Goal: Task Accomplishment & Management: Use online tool/utility

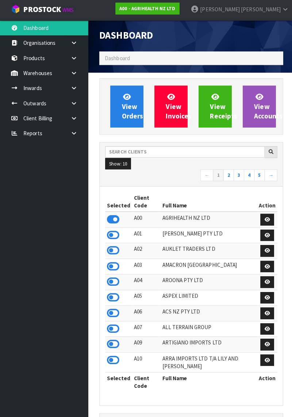
scroll to position [1, 0]
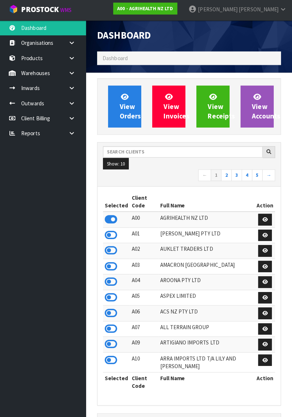
click at [79, 242] on ul "Dashboard Organisations Clients Consignees Carriers Products Categories Serial …" at bounding box center [43, 219] width 87 height 395
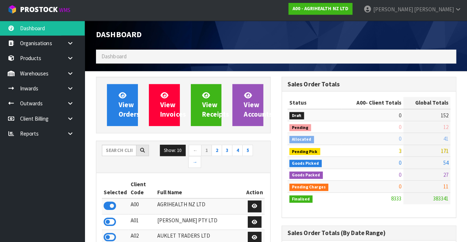
scroll to position [611, 184]
click at [119, 148] on input "text" at bounding box center [121, 150] width 34 height 11
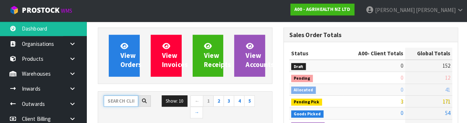
scroll to position [85, 0]
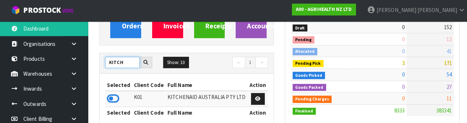
type input "KITCH"
click at [112, 98] on icon at bounding box center [112, 98] width 12 height 11
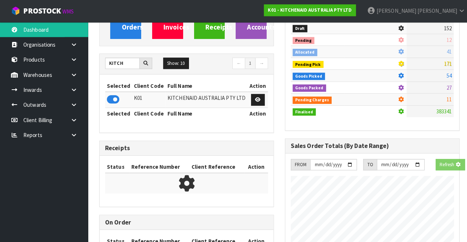
scroll to position [364104, 364372]
click at [77, 78] on link at bounding box center [75, 74] width 23 height 15
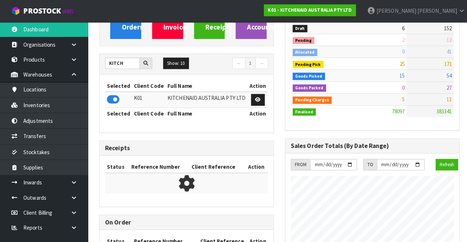
scroll to position [611, 184]
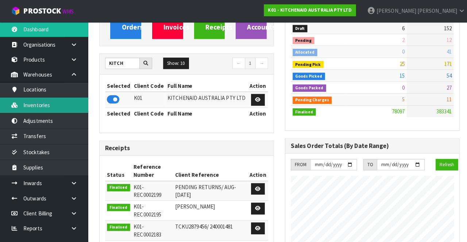
click at [69, 109] on link "Inventories" at bounding box center [43, 104] width 87 height 15
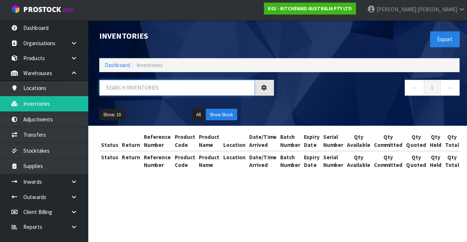
click at [167, 87] on input "text" at bounding box center [175, 89] width 154 height 16
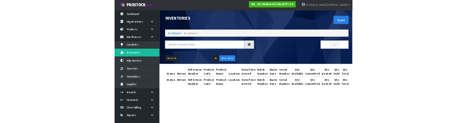
scroll to position [1, 0]
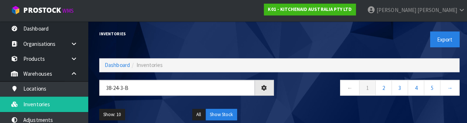
click at [300, 104] on div "Show: 10 5 10 25 50 All Show Stock" at bounding box center [277, 115] width 368 height 23
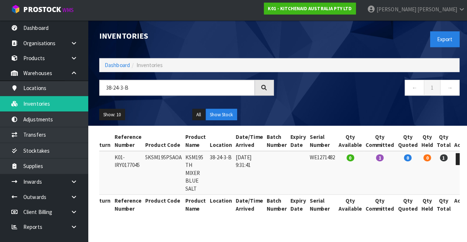
scroll to position [0, 0]
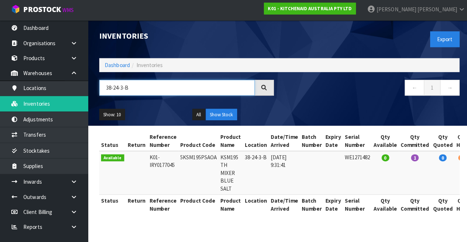
click at [119, 91] on input "38-24-3-B" at bounding box center [175, 89] width 154 height 16
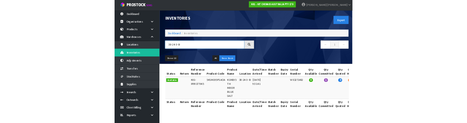
scroll to position [1, 0]
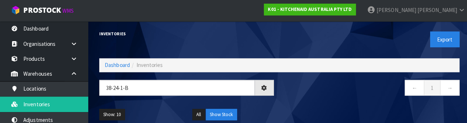
click at [332, 90] on nav "← 1 →" at bounding box center [369, 89] width 173 height 18
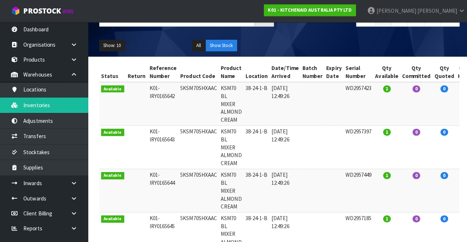
scroll to position [0, 0]
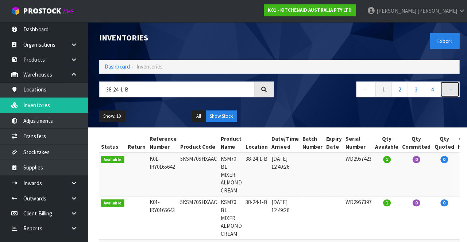
click at [444, 91] on link "→" at bounding box center [445, 89] width 19 height 16
click at [135, 87] on input "38-24-1-B" at bounding box center [175, 89] width 154 height 16
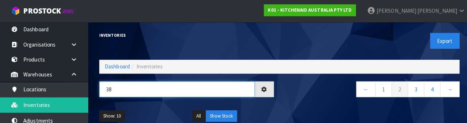
type input "3"
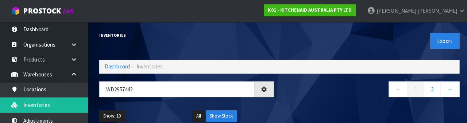
click at [308, 97] on nav "← 1 2 →" at bounding box center [369, 90] width 173 height 18
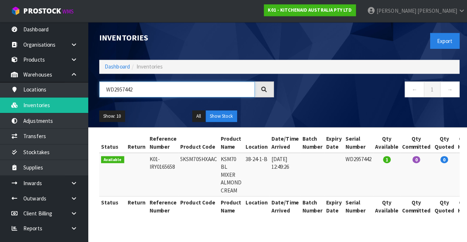
click at [147, 90] on input "WD2957442" at bounding box center [175, 89] width 154 height 16
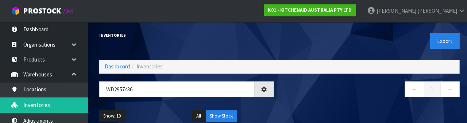
click at [330, 95] on nav "← 1 →" at bounding box center [369, 90] width 173 height 18
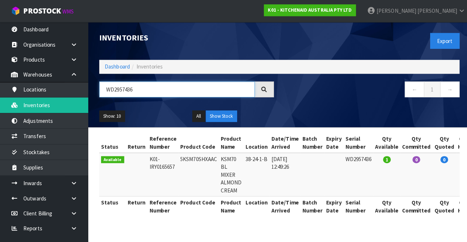
click at [147, 90] on input "WD2957436" at bounding box center [175, 89] width 154 height 16
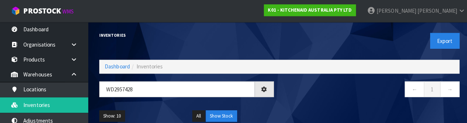
click at [343, 94] on nav "← 1 →" at bounding box center [369, 90] width 173 height 18
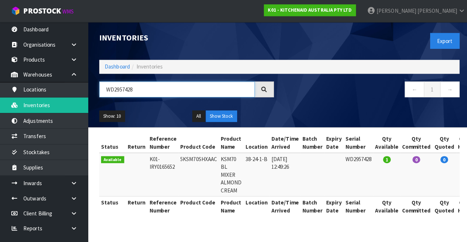
click at [147, 89] on input "WD2957428" at bounding box center [175, 89] width 154 height 16
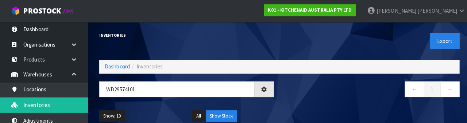
click at [342, 96] on nav "← 1 →" at bounding box center [369, 90] width 173 height 18
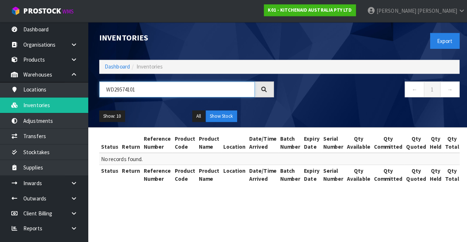
click at [128, 90] on input "WD29574101" at bounding box center [175, 89] width 154 height 16
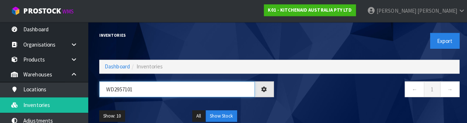
type input "WD2957101"
click at [365, 101] on div "← 1 →" at bounding box center [369, 92] width 184 height 23
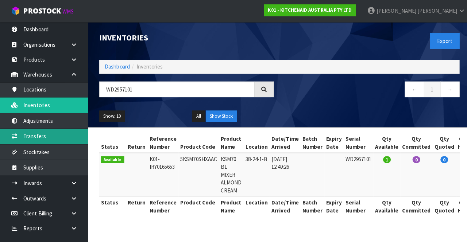
click at [63, 136] on link "Transfers" at bounding box center [43, 135] width 87 height 15
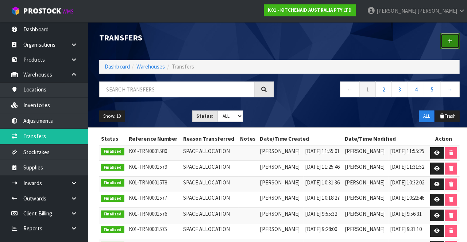
click at [444, 43] on link at bounding box center [446, 41] width 19 height 16
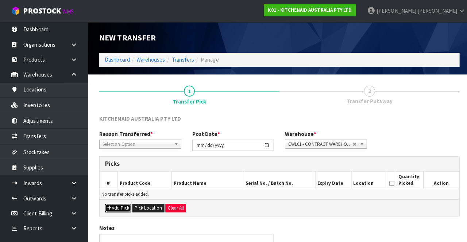
click at [119, 205] on button "Add Pick" at bounding box center [117, 206] width 26 height 9
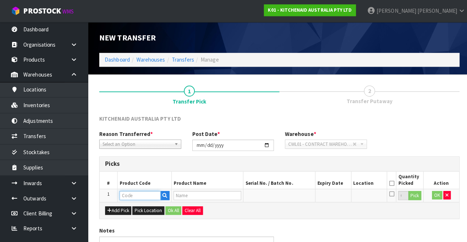
click at [128, 191] on input "text" at bounding box center [138, 194] width 41 height 9
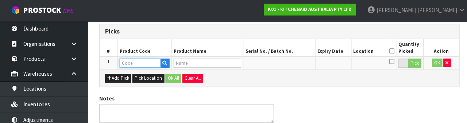
scroll to position [127, 0]
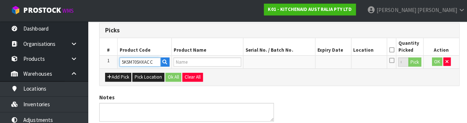
click at [148, 63] on input "5KSM70SHXACC" at bounding box center [138, 62] width 41 height 9
type input "5KSM70SHXAAC"
type input "KSM70 BL MIXER ALMOND CREAM"
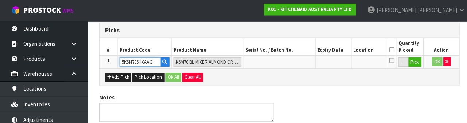
type input "5KSM70SHXAAC"
click at [409, 63] on button "Pick" at bounding box center [411, 62] width 13 height 9
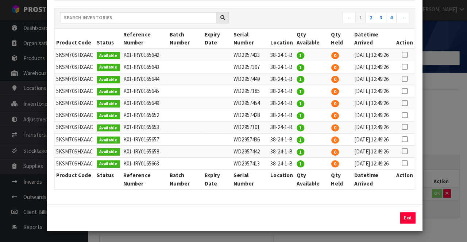
scroll to position [118, 0]
click at [403, 152] on icon at bounding box center [401, 152] width 6 height 0
click at [376, 214] on button "Assign Pick" at bounding box center [380, 217] width 30 height 11
type input "1"
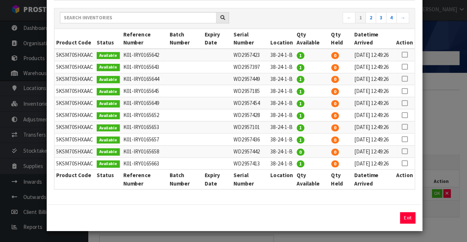
click at [402, 140] on icon at bounding box center [401, 140] width 6 height 0
click at [382, 213] on button "Assign Pick" at bounding box center [380, 217] width 30 height 11
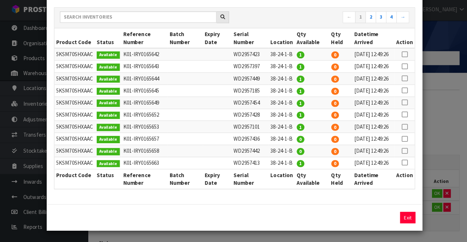
click at [403, 116] on icon at bounding box center [401, 116] width 6 height 0
click at [377, 216] on button "Assign Pick" at bounding box center [380, 217] width 30 height 11
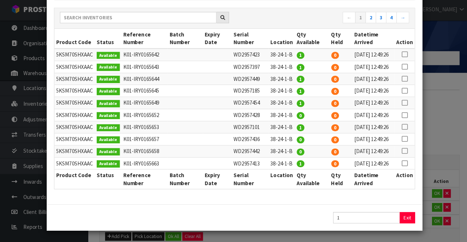
scroll to position [178, 0]
click at [402, 128] on icon at bounding box center [401, 128] width 6 height 0
click at [381, 217] on button "Assign Pick" at bounding box center [380, 217] width 30 height 11
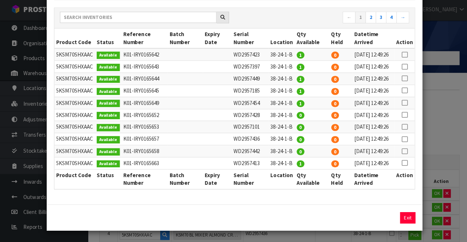
click at [438, 130] on div "Pick Line Picks Product Code Product Name Serial No. / Batch No. Expiry Date Lo…" at bounding box center [233, 121] width 467 height 242
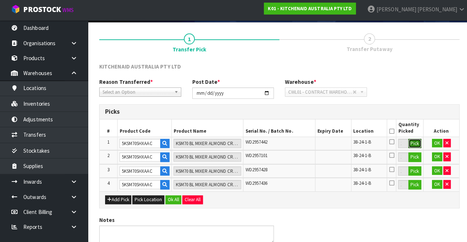
scroll to position [50, 0]
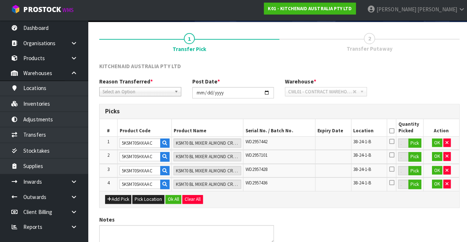
click at [389, 132] on icon at bounding box center [388, 132] width 5 height 0
click at [173, 197] on button "Ok All" at bounding box center [172, 199] width 16 height 9
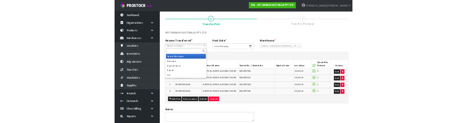
scroll to position [50, 0]
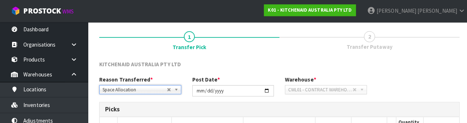
click at [407, 63] on div "KITCHENAID AUSTRALIA PTY LTD" at bounding box center [277, 67] width 368 height 15
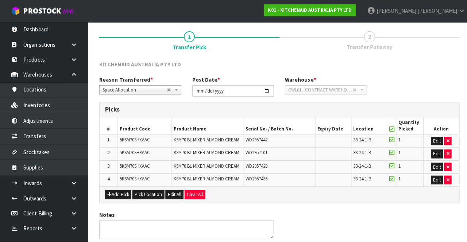
scroll to position [79, 0]
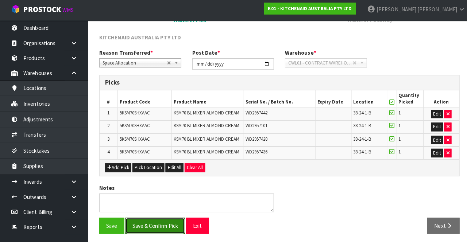
click at [158, 218] on button "Save & Confirm Pick" at bounding box center [153, 226] width 59 height 16
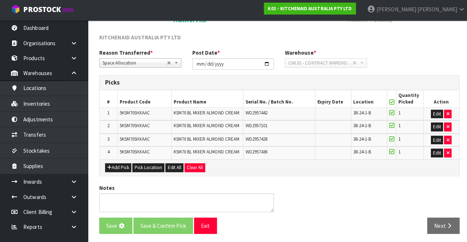
scroll to position [0, 0]
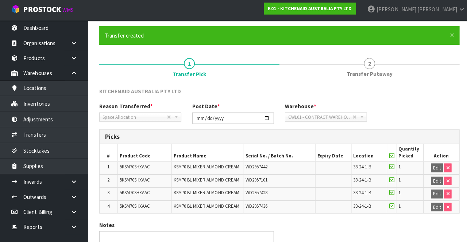
scroll to position [90, 0]
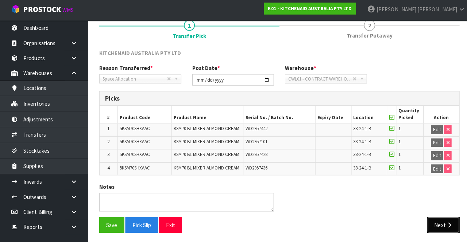
click at [442, 218] on button "Next" at bounding box center [440, 225] width 32 height 16
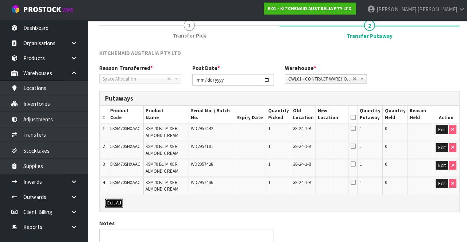
click at [114, 201] on button "Edit All" at bounding box center [113, 203] width 18 height 9
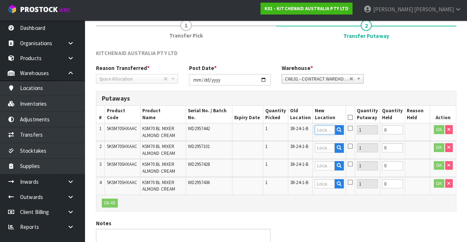
click at [324, 129] on input "text" at bounding box center [325, 130] width 20 height 9
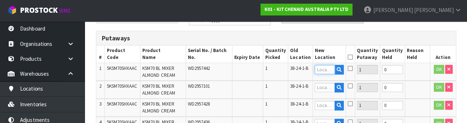
scroll to position [154, 0]
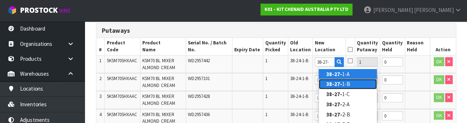
click at [349, 83] on link "38-27- 1-B" at bounding box center [348, 84] width 58 height 10
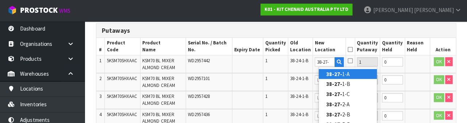
type input "38-27-1-B"
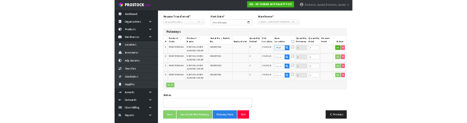
scroll to position [127, 0]
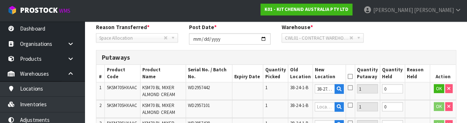
click at [353, 87] on icon at bounding box center [350, 88] width 5 height 6
click at [0, 0] on input "checkbox" at bounding box center [0, 0] width 0 height 0
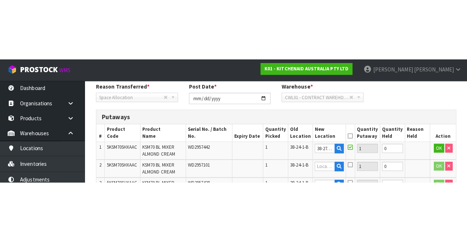
scroll to position [126, 0]
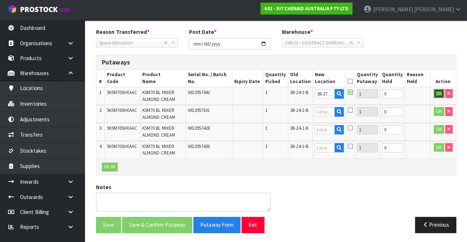
click at [433, 95] on button "OK" at bounding box center [438, 94] width 10 height 9
click at [338, 93] on link "Fill" at bounding box center [337, 96] width 5 height 13
type input "38-27-1-B"
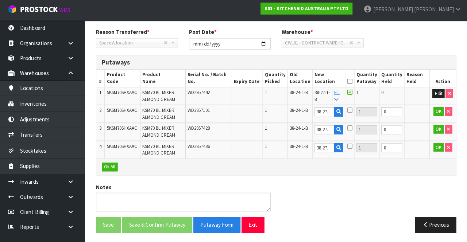
click at [353, 82] on icon at bounding box center [349, 82] width 5 height 0
click at [110, 164] on button "Ok All" at bounding box center [112, 167] width 16 height 9
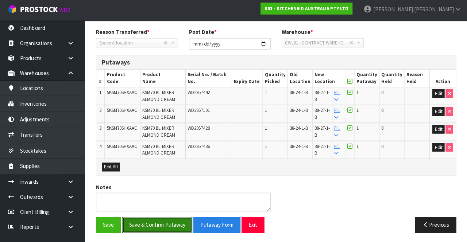
click at [174, 221] on button "Save & Confirm Putaway" at bounding box center [159, 225] width 70 height 16
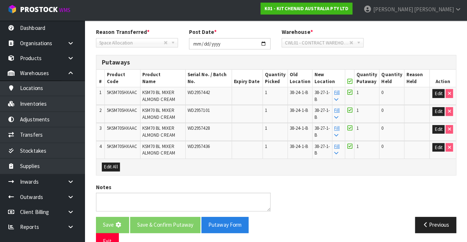
scroll to position [0, 0]
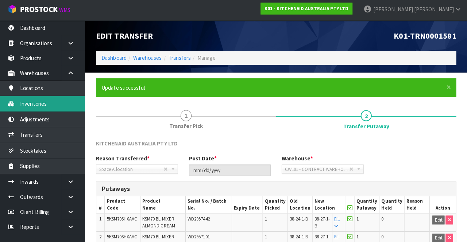
click at [62, 102] on link "Inventories" at bounding box center [43, 104] width 87 height 15
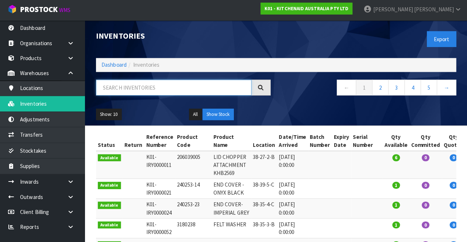
click at [185, 88] on input "text" at bounding box center [175, 89] width 154 height 16
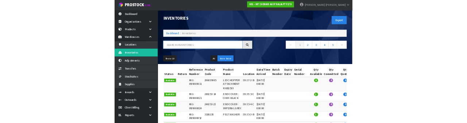
scroll to position [1, 0]
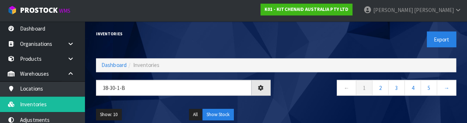
click at [292, 104] on div "Show: 10 5 10 25 50 All Show Stock" at bounding box center [277, 115] width 368 height 23
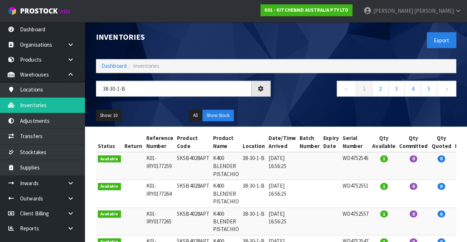
type input "38-30-1-B"
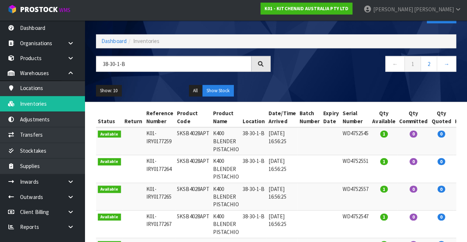
scroll to position [24, 0]
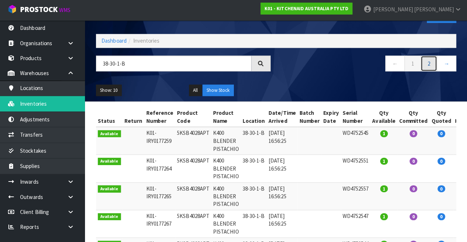
click at [429, 64] on link "2" at bounding box center [428, 65] width 16 height 16
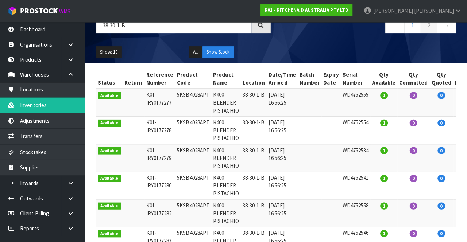
scroll to position [0, 0]
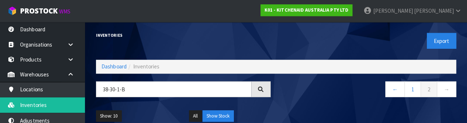
click at [252, 42] on div "Inventories" at bounding box center [185, 35] width 184 height 26
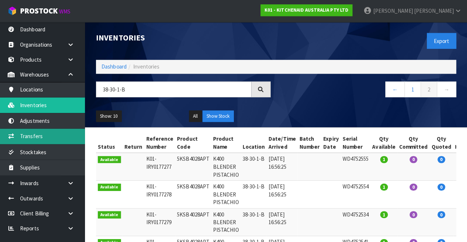
click at [61, 134] on link "Transfers" at bounding box center [43, 135] width 87 height 15
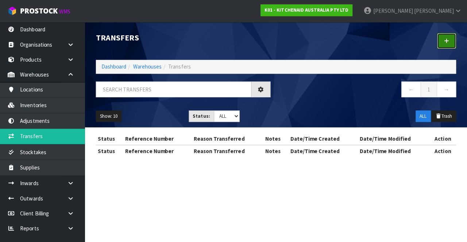
click at [441, 42] on link at bounding box center [446, 41] width 19 height 16
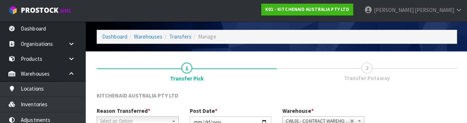
scroll to position [87, 0]
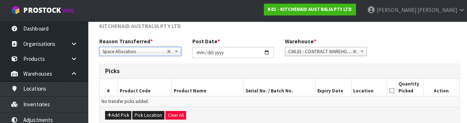
click at [410, 39] on div "Reason Transferred * Space Allocation Damage Expired Stock Repair QA Space Allo…" at bounding box center [277, 51] width 368 height 26
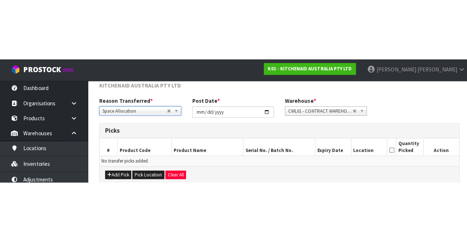
scroll to position [39, 0]
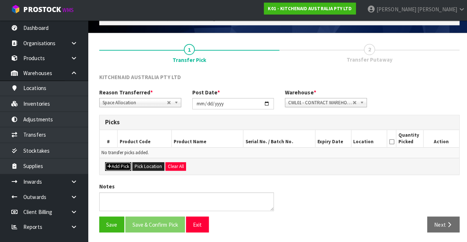
click at [120, 163] on button "Add Pick" at bounding box center [117, 167] width 26 height 9
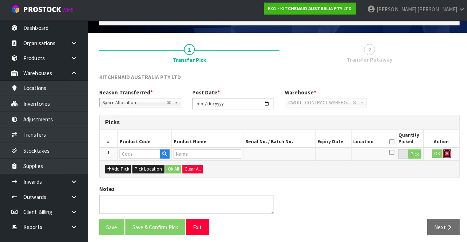
click at [443, 153] on icon "button" at bounding box center [443, 154] width 3 height 5
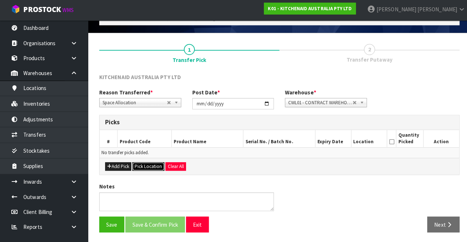
click at [145, 167] on button "Pick Location" at bounding box center [147, 167] width 32 height 9
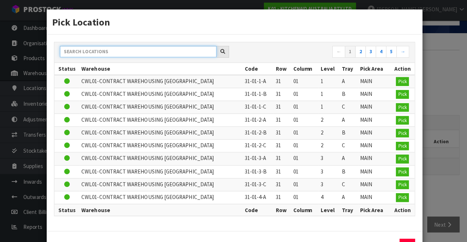
click at [147, 52] on input "text" at bounding box center [136, 52] width 155 height 11
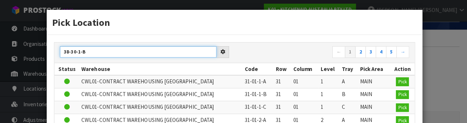
scroll to position [0, 0]
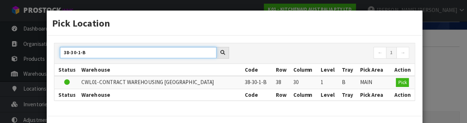
type input "38-30-1-B"
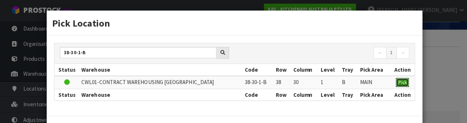
click at [399, 83] on span "Pick" at bounding box center [399, 82] width 8 height 6
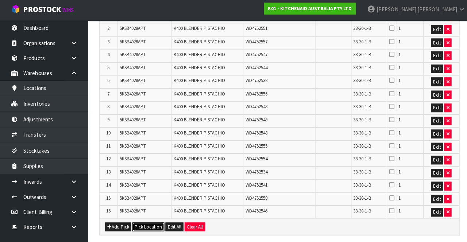
scroll to position [177, 0]
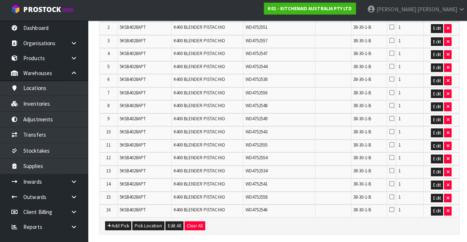
click at [390, 195] on icon at bounding box center [388, 197] width 5 height 6
click at [0, 0] on input "checkbox" at bounding box center [0, 0] width 0 height 0
click at [389, 117] on icon at bounding box center [388, 119] width 5 height 6
click at [0, 0] on input "checkbox" at bounding box center [0, 0] width 0 height 0
click at [390, 66] on icon at bounding box center [388, 68] width 5 height 6
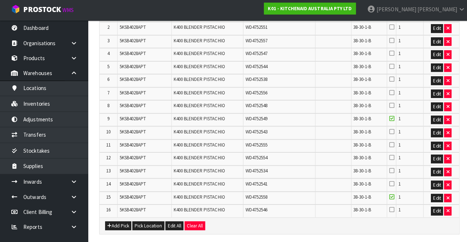
click at [0, 0] on input "checkbox" at bounding box center [0, 0] width 0 height 0
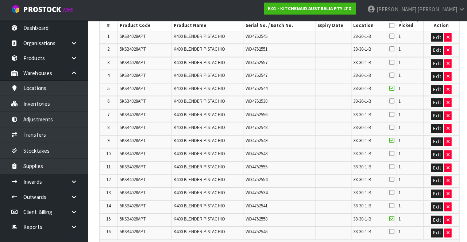
scroll to position [156, 0]
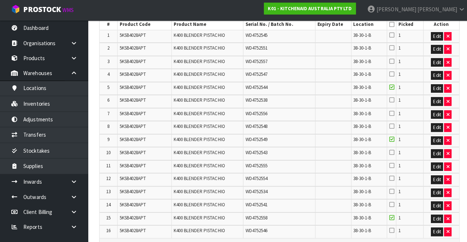
click at [390, 100] on icon at bounding box center [388, 101] width 5 height 6
click at [0, 0] on input "checkbox" at bounding box center [0, 0] width 0 height 0
click at [388, 125] on icon at bounding box center [388, 127] width 5 height 6
click at [0, 0] on input "checkbox" at bounding box center [0, 0] width 0 height 0
click at [390, 76] on icon at bounding box center [388, 75] width 5 height 6
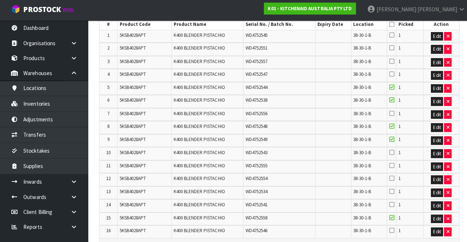
click at [0, 0] on input "checkbox" at bounding box center [0, 0] width 0 height 0
click at [390, 51] on icon at bounding box center [388, 49] width 5 height 6
click at [0, 0] on input "checkbox" at bounding box center [0, 0] width 0 height 0
click at [400, 161] on td "1" at bounding box center [406, 167] width 27 height 13
click at [389, 163] on icon at bounding box center [388, 166] width 5 height 6
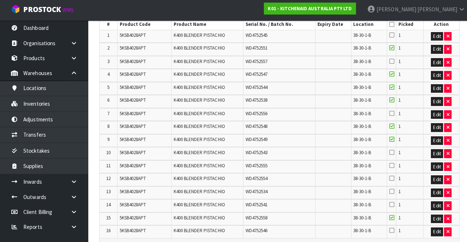
click at [0, 0] on input "checkbox" at bounding box center [0, 0] width 0 height 0
click at [391, 178] on icon at bounding box center [388, 179] width 5 height 6
click at [0, 0] on input "checkbox" at bounding box center [0, 0] width 0 height 0
click at [386, 63] on icon at bounding box center [388, 62] width 5 height 6
click at [0, 0] on input "checkbox" at bounding box center [0, 0] width 0 height 0
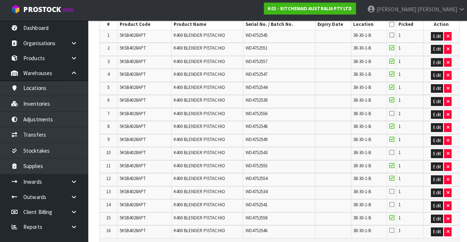
click at [390, 114] on icon at bounding box center [388, 114] width 5 height 6
click at [0, 0] on input "checkbox" at bounding box center [0, 0] width 0 height 0
click at [390, 228] on icon at bounding box center [388, 230] width 5 height 6
click at [0, 0] on input "checkbox" at bounding box center [0, 0] width 0 height 0
click at [390, 150] on icon at bounding box center [388, 153] width 5 height 6
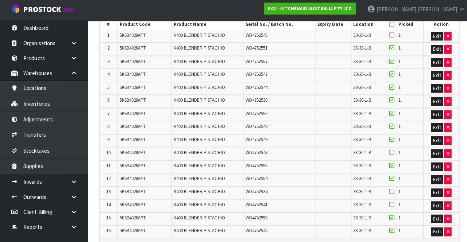
click at [0, 0] on input "checkbox" at bounding box center [0, 0] width 0 height 0
click at [388, 39] on icon at bounding box center [388, 37] width 5 height 6
click at [0, 0] on input "checkbox" at bounding box center [0, 0] width 0 height 0
click at [388, 189] on icon at bounding box center [388, 192] width 5 height 6
click at [0, 0] on input "checkbox" at bounding box center [0, 0] width 0 height 0
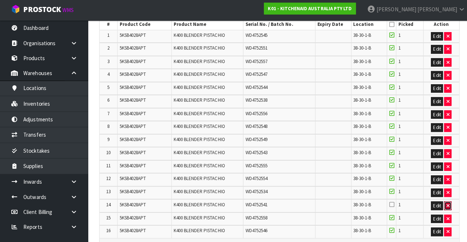
click at [447, 202] on button "button" at bounding box center [443, 206] width 7 height 9
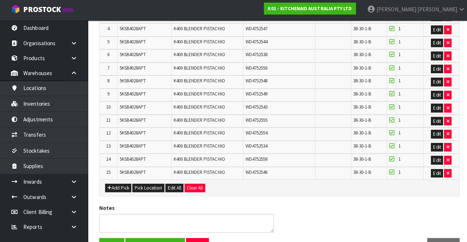
scroll to position [219, 0]
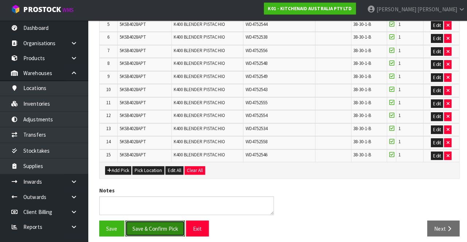
click at [156, 221] on button "Save & Confirm Pick" at bounding box center [153, 229] width 59 height 16
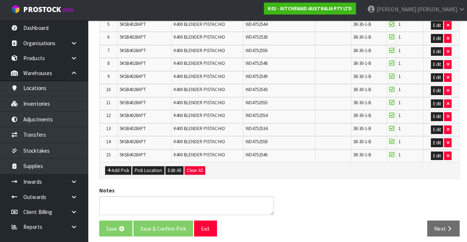
scroll to position [0, 0]
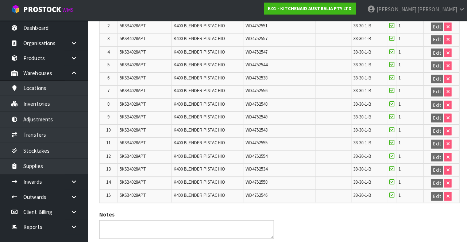
scroll to position [229, 0]
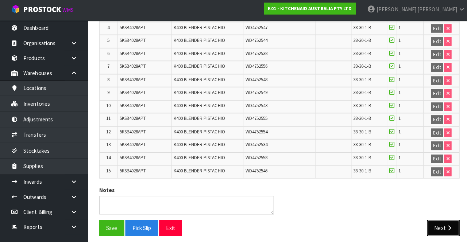
click at [437, 220] on button "Next" at bounding box center [440, 228] width 32 height 16
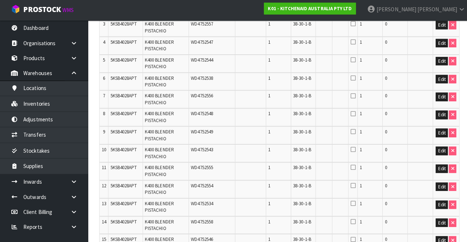
scroll to position [0, 0]
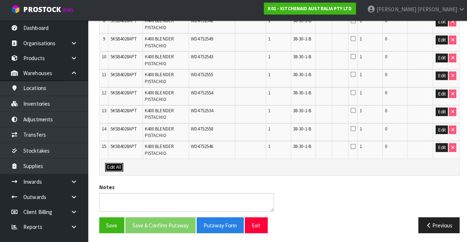
click at [109, 168] on button "Edit All" at bounding box center [113, 167] width 18 height 9
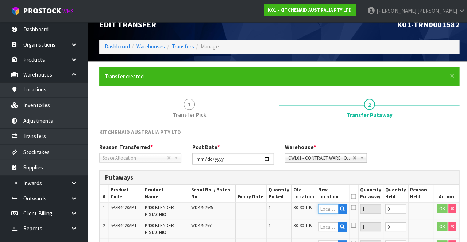
click at [328, 204] on input "text" at bounding box center [325, 207] width 20 height 9
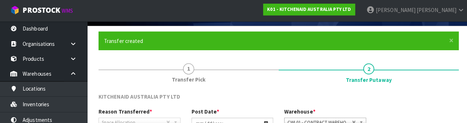
scroll to position [154, 0]
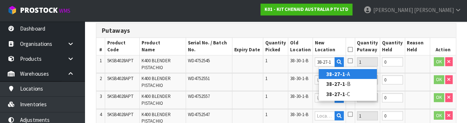
click at [353, 71] on link "38-27-1 -A" at bounding box center [348, 74] width 58 height 10
type input "38-27-1-A"
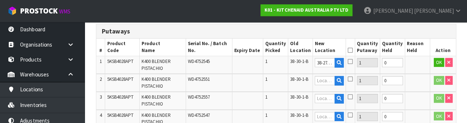
click at [353, 59] on icon at bounding box center [350, 61] width 5 height 6
click at [0, 0] on input "checkbox" at bounding box center [0, 0] width 0 height 0
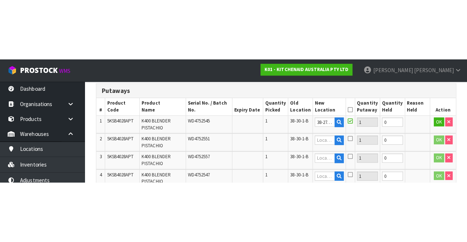
scroll to position [158, 0]
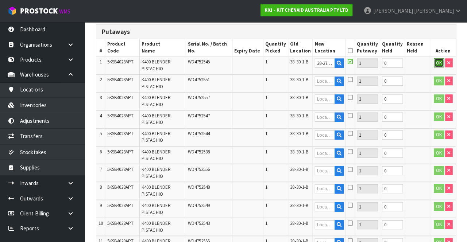
click at [433, 62] on button "OK" at bounding box center [438, 62] width 10 height 9
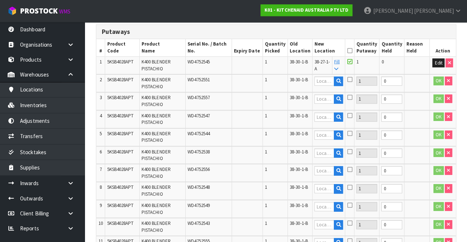
click at [339, 67] on icon at bounding box center [337, 68] width 4 height 5
type input "38-27-1-A"
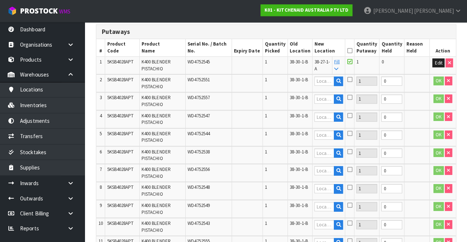
type input "38-27-1-A"
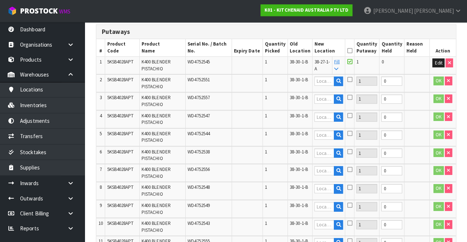
type input "38-27-1-A"
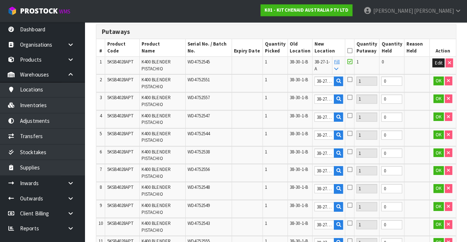
click at [353, 50] on icon at bounding box center [349, 50] width 5 height 0
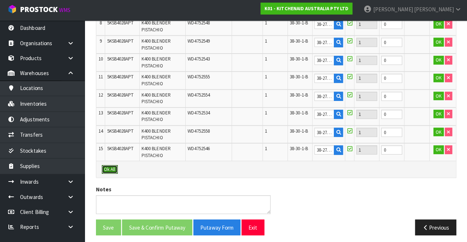
click at [112, 170] on button "Ok All" at bounding box center [112, 170] width 16 height 9
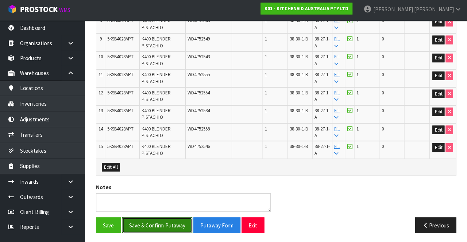
click at [169, 219] on button "Save & Confirm Putaway" at bounding box center [159, 225] width 70 height 16
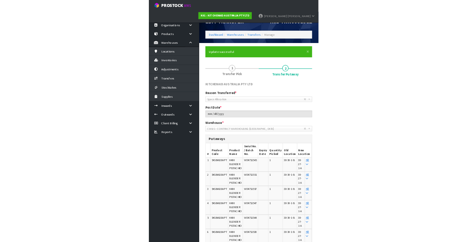
scroll to position [0, 0]
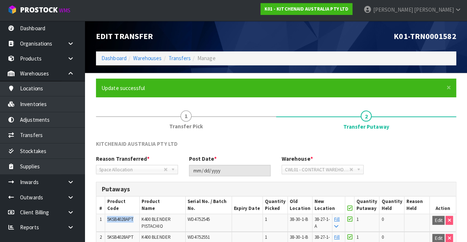
copy span "5KSB4028APT"
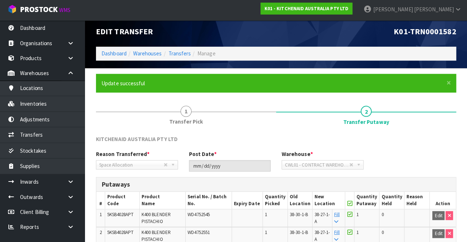
scroll to position [7, 0]
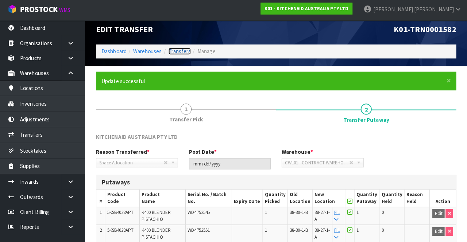
click at [180, 52] on link "Transfers" at bounding box center [181, 52] width 22 height 7
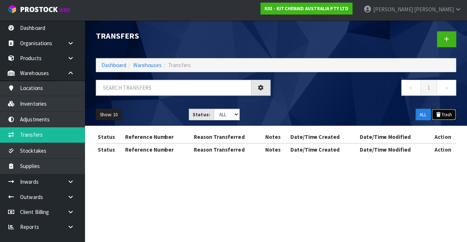
click at [442, 110] on button "Trash" at bounding box center [443, 116] width 24 height 12
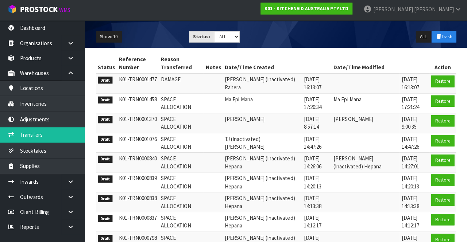
click at [311, 39] on div "Show: 10 5 10 25 50 Status: Draft Pending Pick Goods Picked Finalised ALL ALL T…" at bounding box center [277, 38] width 368 height 23
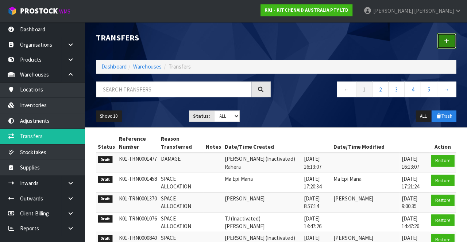
click at [449, 42] on link at bounding box center [446, 41] width 19 height 16
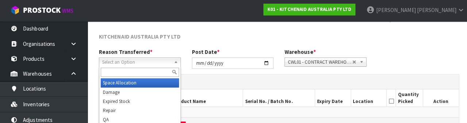
scroll to position [87, 0]
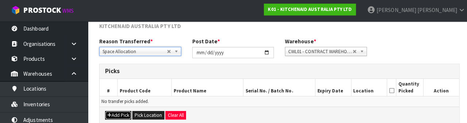
click at [113, 117] on button "Add Pick" at bounding box center [117, 115] width 26 height 9
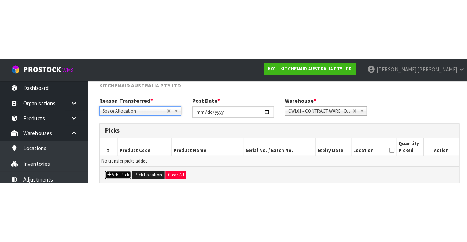
scroll to position [42, 0]
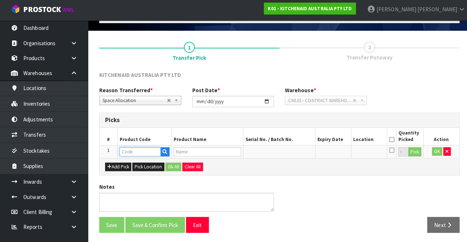
click at [138, 149] on input "text" at bounding box center [138, 152] width 41 height 9
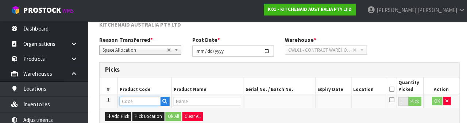
scroll to position [127, 0]
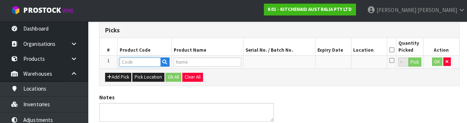
type input "5KSB4028APT"
type input "K400 BLENDER PISTACHIO"
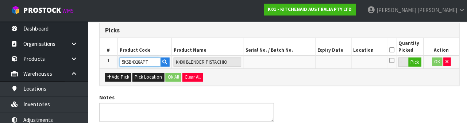
type input "5KSB4028APT"
click at [410, 64] on button "Pick" at bounding box center [411, 62] width 13 height 9
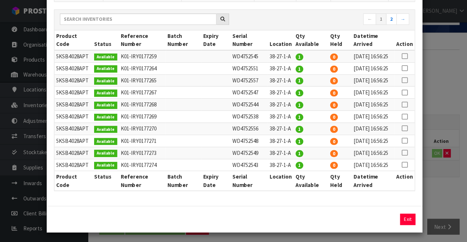
scroll to position [66, 0]
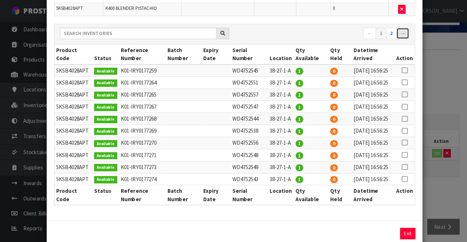
click at [402, 31] on link "→" at bounding box center [399, 33] width 13 height 12
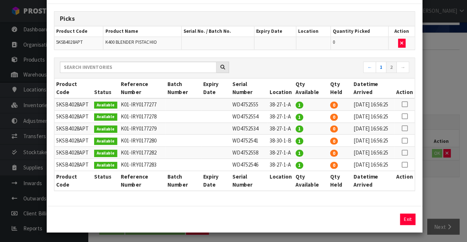
click at [402, 140] on icon at bounding box center [401, 140] width 6 height 0
click at [380, 222] on button "Assign Pick" at bounding box center [380, 217] width 30 height 11
type input "1"
click at [443, 191] on div "Pick Line Picks Product Code Product Name Serial No. / Batch No. Expiry Date Lo…" at bounding box center [233, 121] width 467 height 242
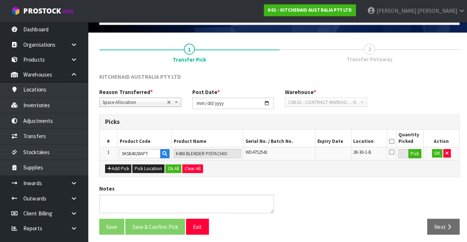
click at [388, 140] on icon at bounding box center [388, 140] width 5 height 0
click at [432, 148] on button "OK" at bounding box center [433, 152] width 10 height 9
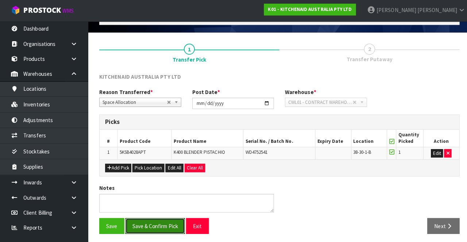
click at [164, 225] on button "Save & Confirm Pick" at bounding box center [153, 225] width 59 height 16
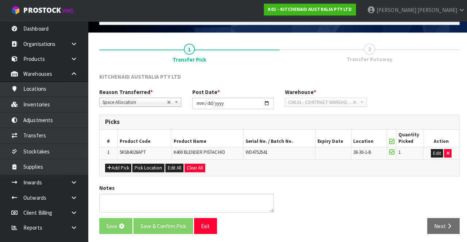
scroll to position [0, 0]
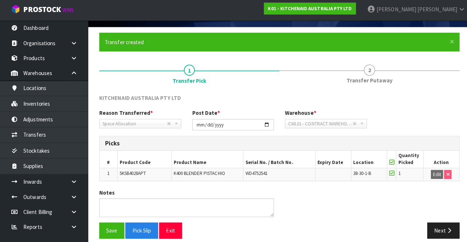
scroll to position [51, 0]
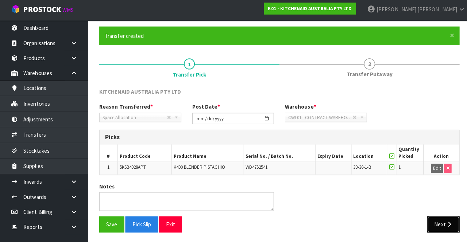
click at [437, 217] on button "Next" at bounding box center [440, 225] width 32 height 16
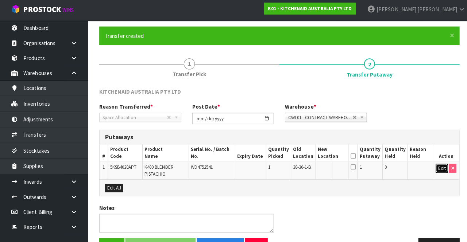
click at [436, 166] on button "Edit" at bounding box center [438, 168] width 12 height 9
click at [328, 167] on input "text" at bounding box center [325, 168] width 20 height 9
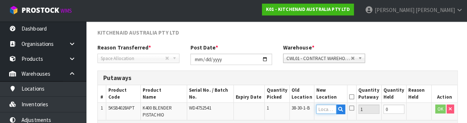
scroll to position [154, 0]
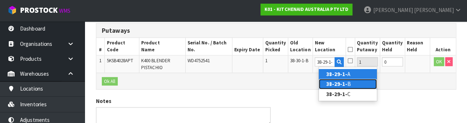
click at [350, 86] on link "38-29-1- B" at bounding box center [348, 84] width 58 height 10
type input "38-29-1-B"
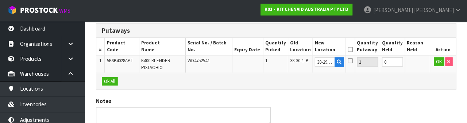
click at [353, 50] on icon at bounding box center [350, 50] width 5 height 0
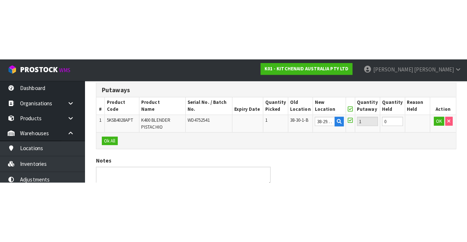
scroll to position [72, 0]
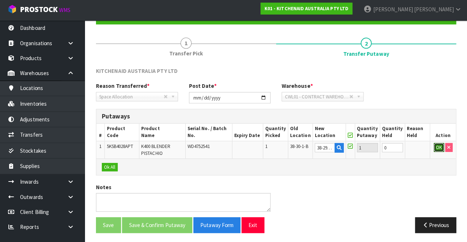
click at [434, 147] on button "OK" at bounding box center [438, 148] width 10 height 9
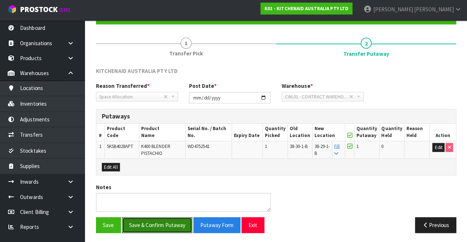
click at [166, 223] on button "Save & Confirm Putaway" at bounding box center [159, 225] width 70 height 16
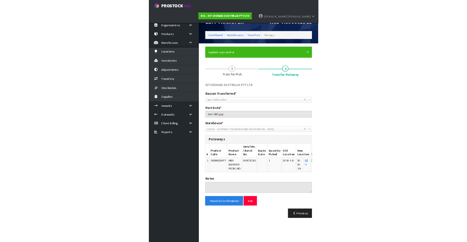
scroll to position [0, 0]
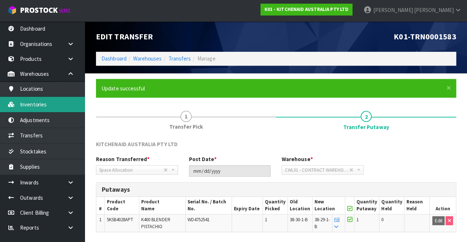
click at [60, 106] on link "Inventories" at bounding box center [43, 104] width 87 height 15
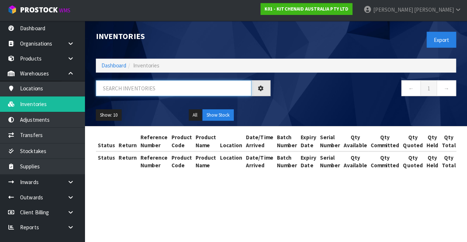
click at [183, 86] on input "text" at bounding box center [175, 89] width 154 height 16
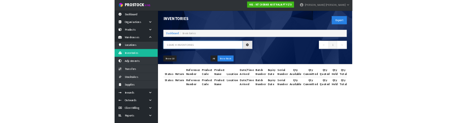
scroll to position [0, 0]
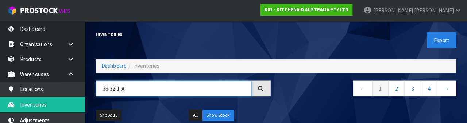
type input "38-32-1-A"
click at [332, 105] on div "Show: 10 5 10 25 50 All Show Stock" at bounding box center [277, 115] width 368 height 23
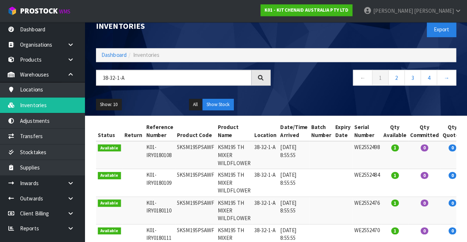
scroll to position [0, 0]
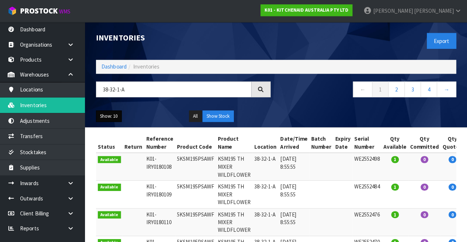
click at [112, 114] on button "Show: 10" at bounding box center [111, 116] width 26 height 12
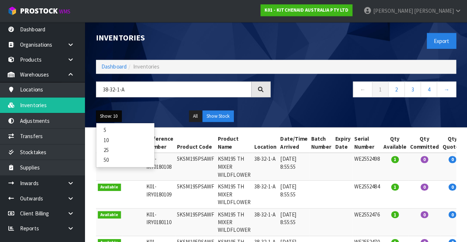
click at [122, 158] on link "50" at bounding box center [128, 159] width 58 height 10
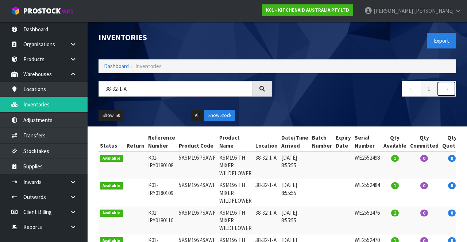
click at [449, 88] on link "→" at bounding box center [445, 89] width 19 height 16
click at [374, 120] on div "Show: 50 5 10 25 50 All Show Stock" at bounding box center [277, 115] width 368 height 23
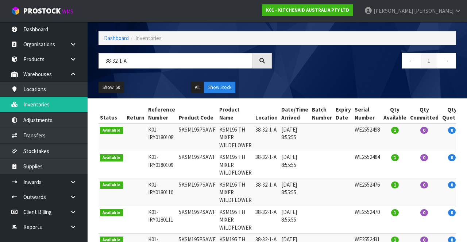
scroll to position [28, 0]
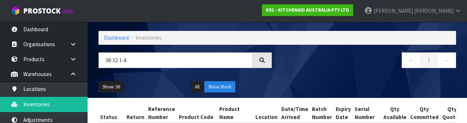
click at [330, 73] on div "← 1 →" at bounding box center [369, 63] width 184 height 23
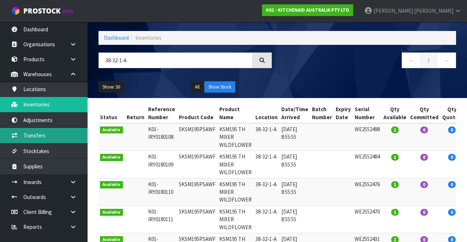
click at [63, 137] on link "Transfers" at bounding box center [43, 135] width 87 height 15
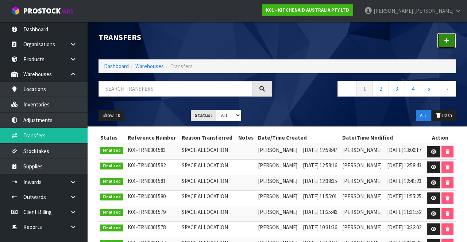
click at [444, 41] on icon at bounding box center [446, 40] width 5 height 5
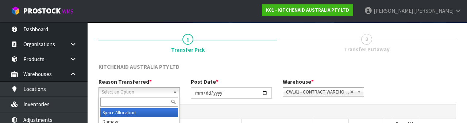
scroll to position [87, 0]
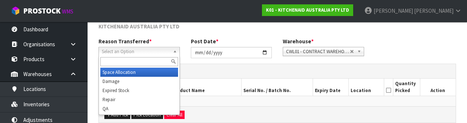
click at [148, 67] on div at bounding box center [139, 62] width 81 height 12
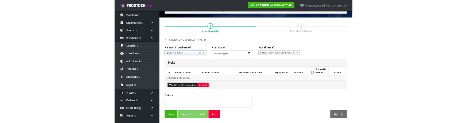
scroll to position [39, 0]
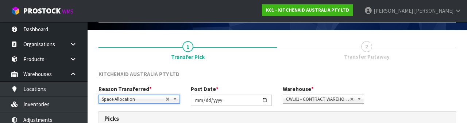
click at [416, 86] on div "Reason Transferred * Space Allocation Damage Expired Stock Repair QA Space Allo…" at bounding box center [277, 98] width 368 height 26
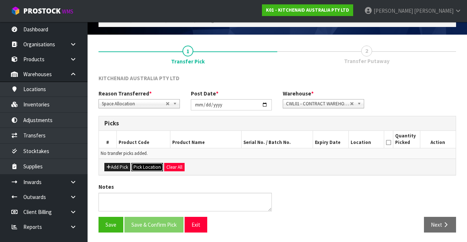
click at [149, 168] on button "Pick Location" at bounding box center [147, 167] width 32 height 9
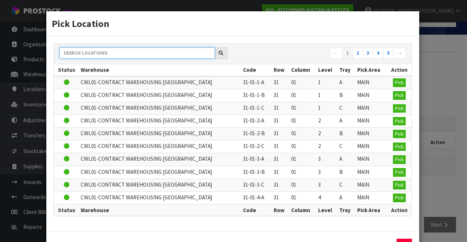
paste input "38-32-1-A"
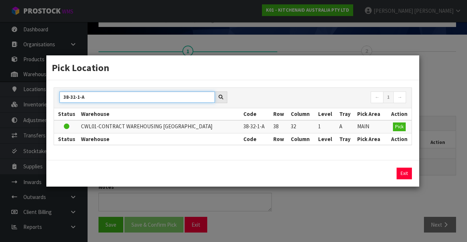
type input "38-32-1-A"
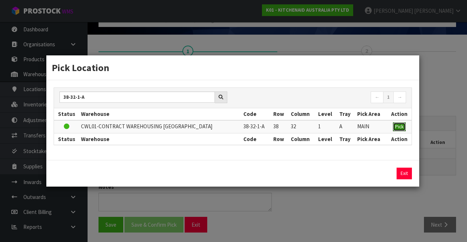
click at [401, 127] on span "Pick" at bounding box center [399, 127] width 8 height 6
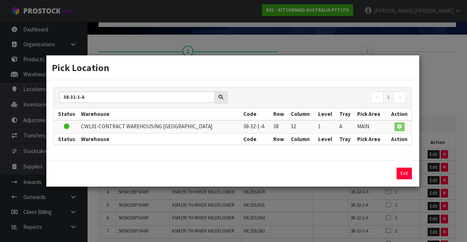
click at [439, 90] on div "Pick Location 38-32-1-A ← 1 → Status Warehouse Code Row Column Level Tray Pick …" at bounding box center [233, 121] width 467 height 242
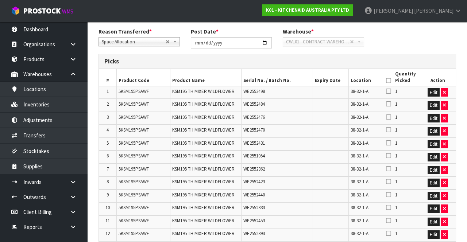
scroll to position [104, 0]
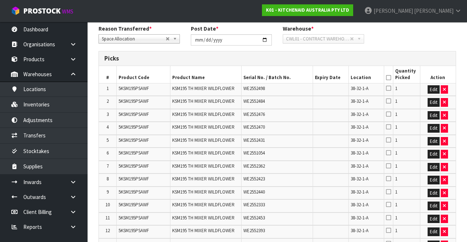
click at [389, 78] on icon at bounding box center [388, 78] width 5 height 0
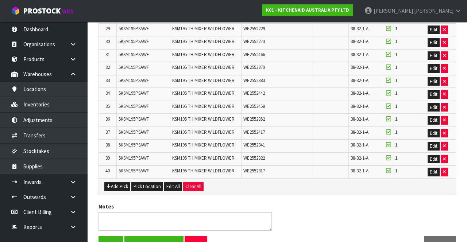
scroll to position [536, 0]
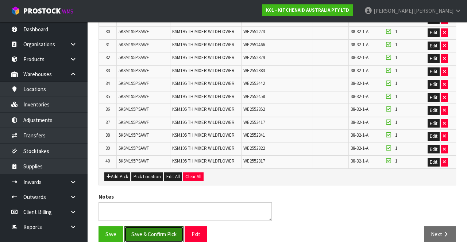
click at [166, 226] on button "Save & Confirm Pick" at bounding box center [153, 234] width 59 height 16
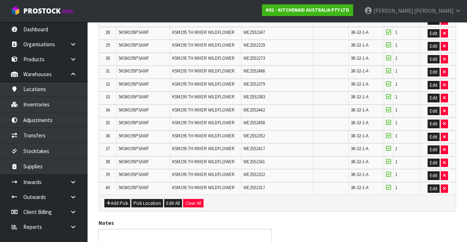
scroll to position [0, 0]
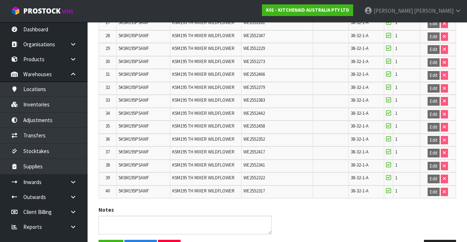
scroll to position [547, 0]
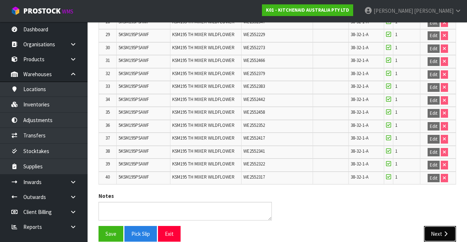
click at [442, 231] on icon "button" at bounding box center [445, 233] width 7 height 5
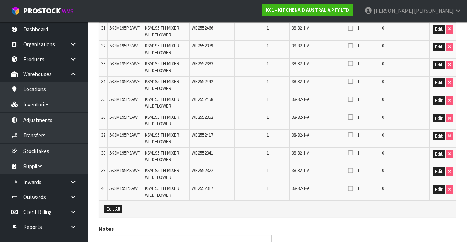
scroll to position [767, 0]
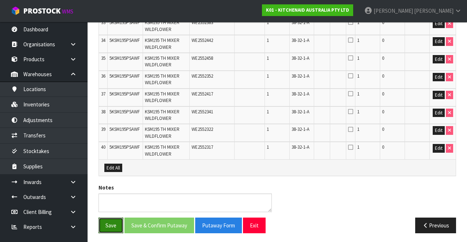
click at [105, 223] on button "Save" at bounding box center [110, 226] width 25 height 16
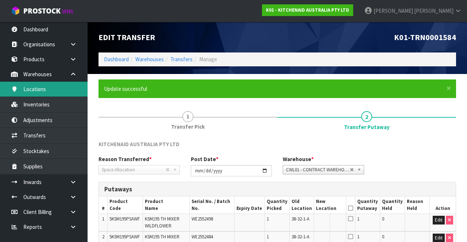
click at [55, 89] on link "Locations" at bounding box center [43, 89] width 87 height 15
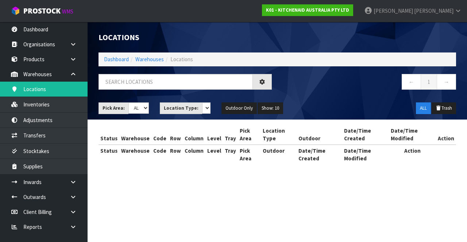
click at [65, 97] on div "Locations Dashboard Warehouses Locations ← 1 → Pick Area: Main Refurb Damaged P…" at bounding box center [233, 89] width 467 height 178
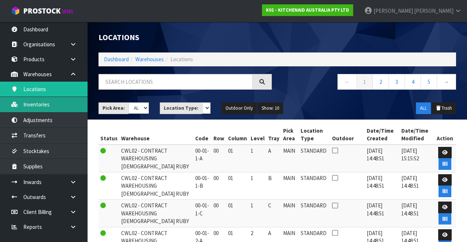
click at [65, 108] on link "Inventories" at bounding box center [43, 104] width 87 height 15
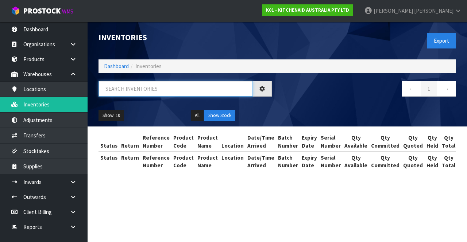
click at [182, 91] on input "text" at bounding box center [175, 89] width 154 height 16
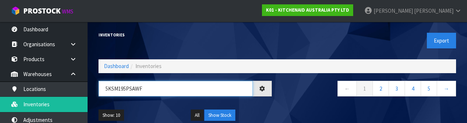
type input "5KSM195PSAWF"
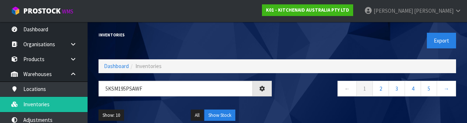
click at [284, 101] on div "← 1 2 3 4 5 →" at bounding box center [369, 92] width 184 height 23
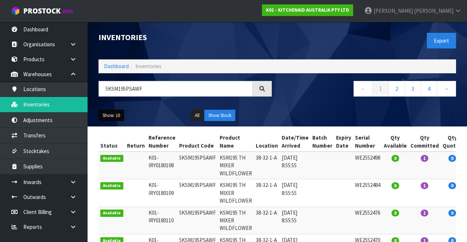
click at [113, 112] on button "Show: 10" at bounding box center [111, 116] width 26 height 12
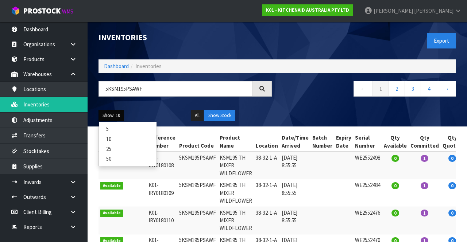
click at [112, 159] on link "50" at bounding box center [128, 159] width 58 height 10
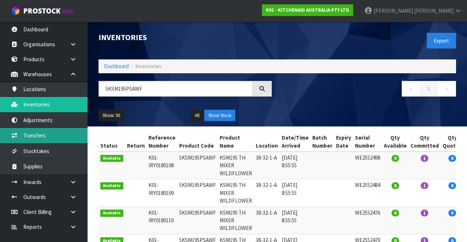
click at [40, 133] on link "Transfers" at bounding box center [43, 135] width 87 height 15
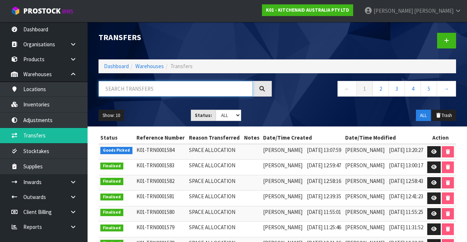
click at [183, 86] on input "text" at bounding box center [175, 89] width 154 height 16
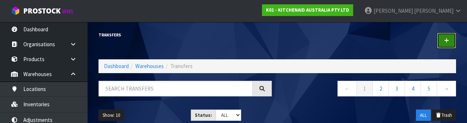
click at [447, 42] on icon at bounding box center [446, 40] width 5 height 5
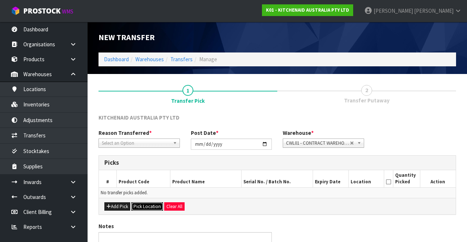
click at [146, 209] on button "Pick Location" at bounding box center [147, 206] width 32 height 9
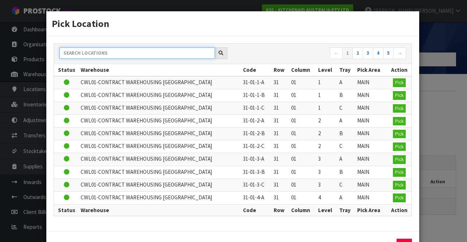
click at [144, 50] on input "text" at bounding box center [136, 52] width 155 height 11
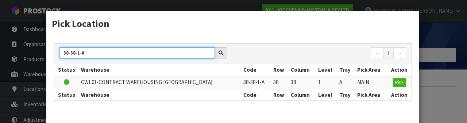
type input "38-38-1-A"
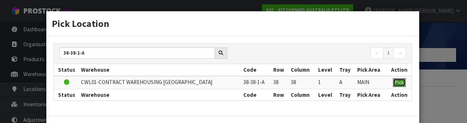
click at [395, 82] on span "Pick" at bounding box center [399, 82] width 8 height 6
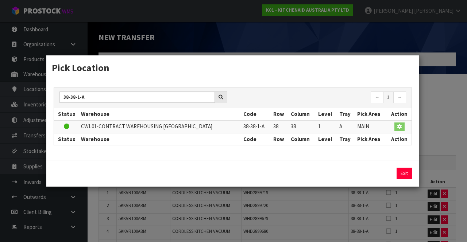
click at [437, 31] on div "Pick Location 38-38-1-A ← 1 → Status Warehouse Code Row Column Level Tray Pick …" at bounding box center [233, 121] width 467 height 242
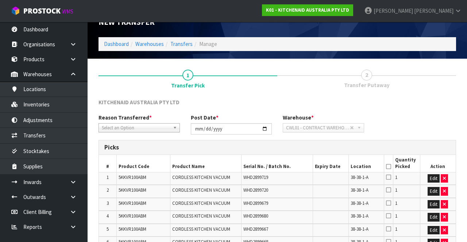
scroll to position [14, 0]
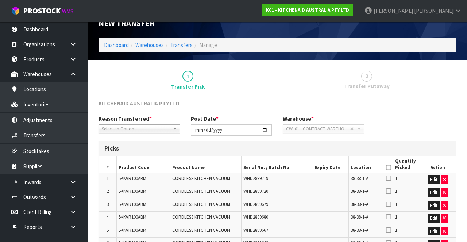
click at [389, 168] on icon at bounding box center [388, 168] width 5 height 0
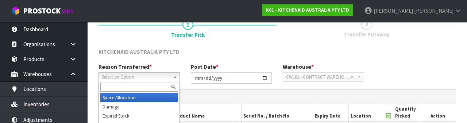
scroll to position [87, 0]
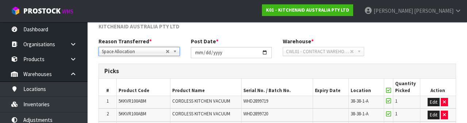
click at [442, 50] on div "Reason Transferred * Space Allocation Damage Expired Stock Repair QA Space Allo…" at bounding box center [277, 51] width 368 height 26
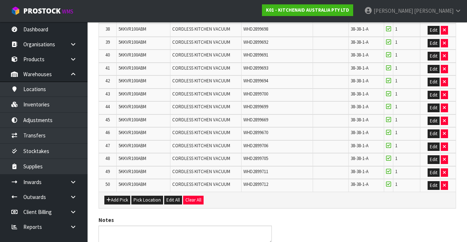
scroll to position [663, 0]
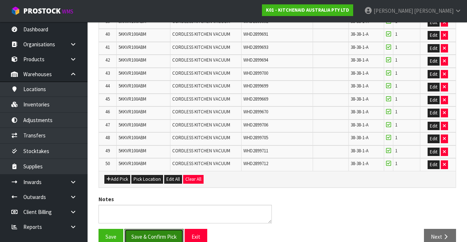
click at [162, 229] on button "Save & Confirm Pick" at bounding box center [153, 237] width 59 height 16
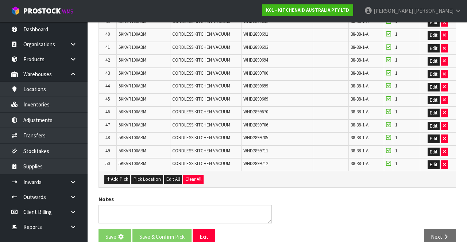
scroll to position [0, 0]
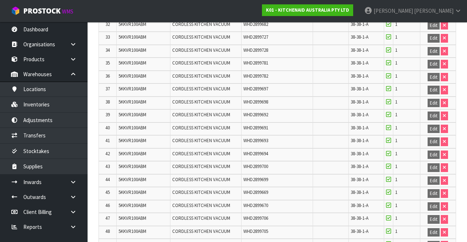
scroll to position [674, 0]
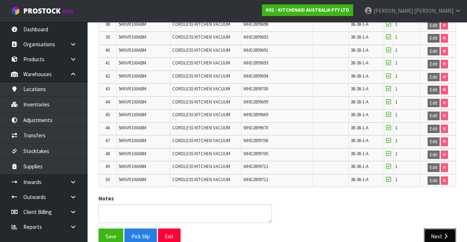
click at [432, 229] on button "Next" at bounding box center [440, 237] width 32 height 16
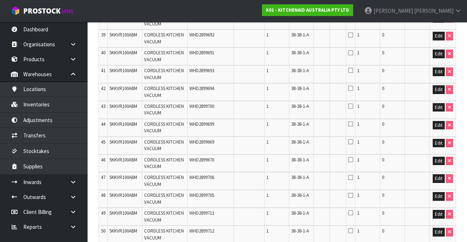
scroll to position [945, 0]
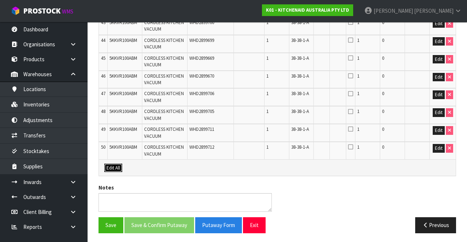
click at [113, 164] on button "Edit All" at bounding box center [113, 168] width 18 height 9
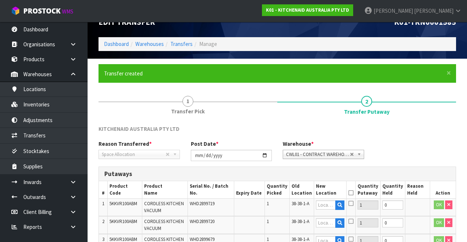
scroll to position [0, 0]
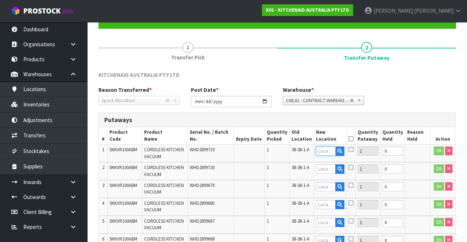
click at [328, 150] on input "text" at bounding box center [326, 151] width 20 height 9
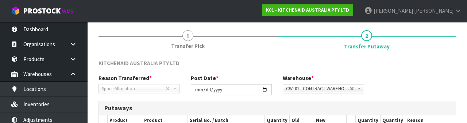
scroll to position [154, 0]
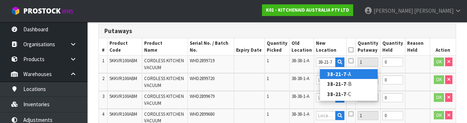
click at [360, 74] on link "38-21-7 -A" at bounding box center [349, 74] width 58 height 10
type input "38-21-7-A"
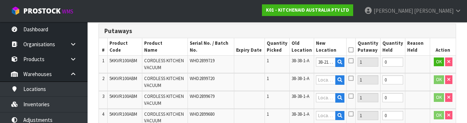
click at [353, 60] on icon at bounding box center [350, 61] width 5 height 6
click at [0, 0] on input "checkbox" at bounding box center [0, 0] width 0 height 0
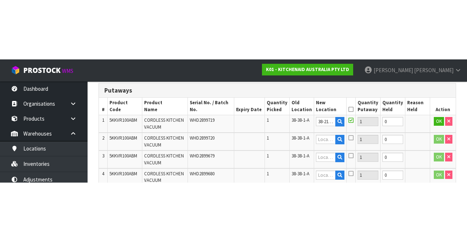
scroll to position [158, 0]
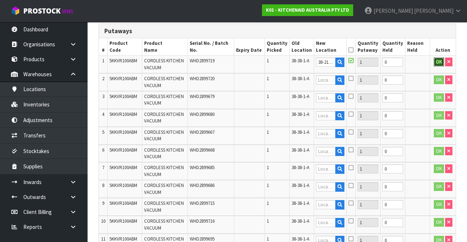
click at [434, 65] on button "OK" at bounding box center [438, 62] width 10 height 9
click at [340, 63] on link "Fill" at bounding box center [337, 64] width 5 height 13
type input "38-21-7-A"
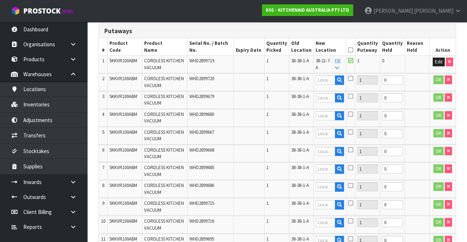
type input "38-21-7-A"
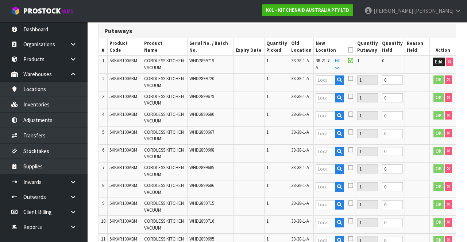
type input "38-21-7-A"
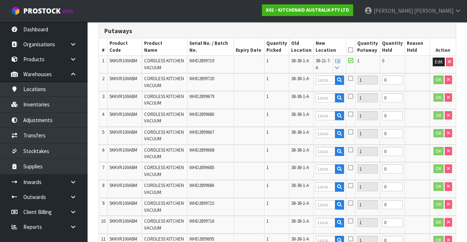
type input "38-21-7-A"
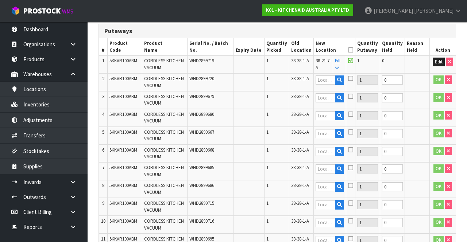
type input "38-21-7-A"
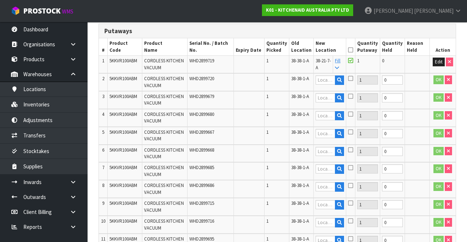
type input "38-21-7-A"
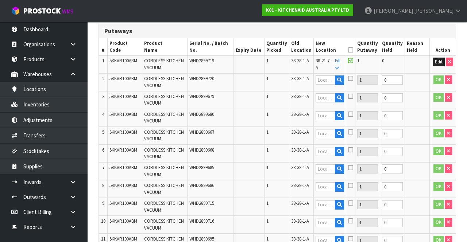
type input "38-21-7-A"
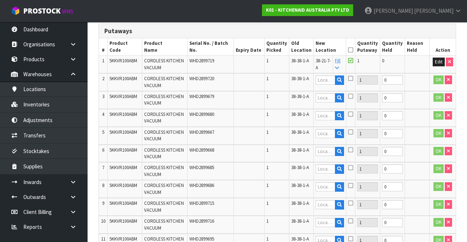
type input "38-21-7-A"
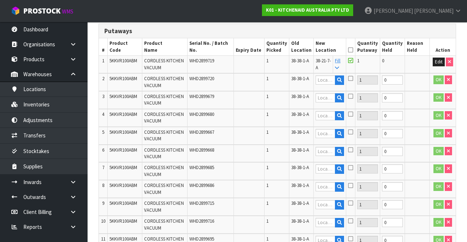
type input "38-21-7-A"
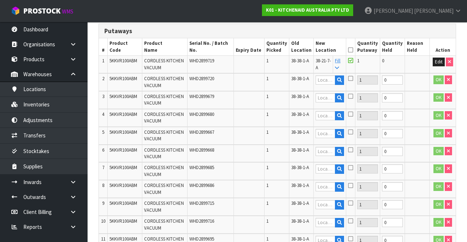
type input "38-21-7-A"
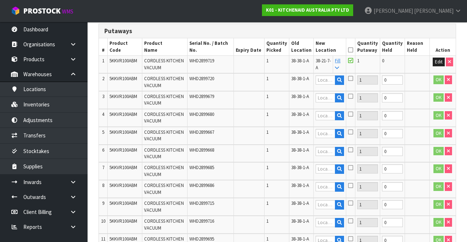
type input "38-21-7-A"
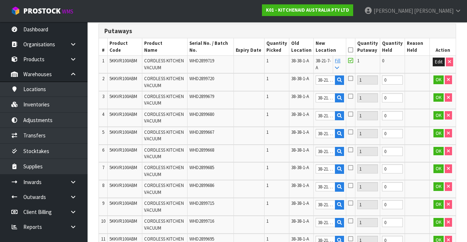
click at [353, 50] on icon at bounding box center [350, 50] width 5 height 0
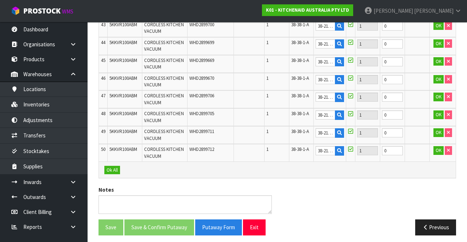
scroll to position [945, 0]
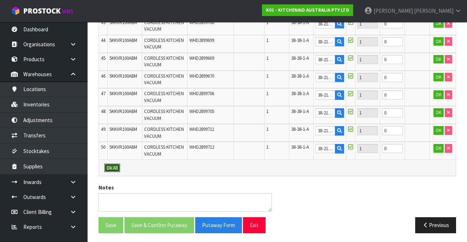
click at [113, 164] on button "Ok All" at bounding box center [112, 168] width 16 height 9
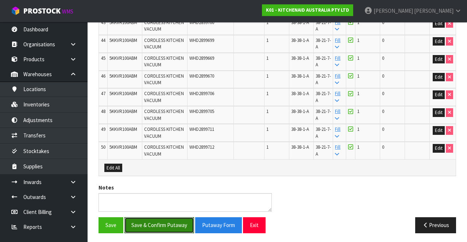
click at [173, 223] on button "Save & Confirm Putaway" at bounding box center [159, 225] width 70 height 16
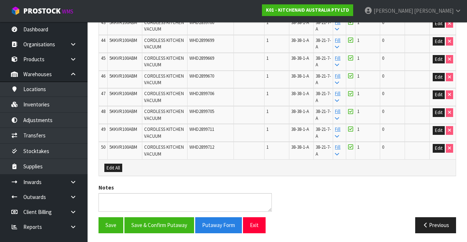
scroll to position [0, 0]
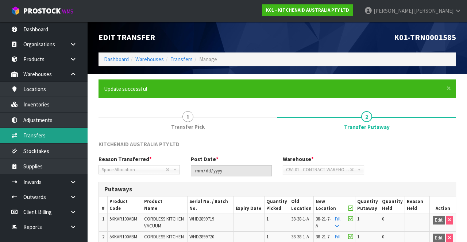
click at [40, 134] on link "Transfers" at bounding box center [43, 135] width 87 height 15
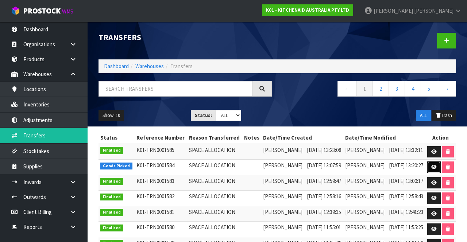
click at [436, 170] on icon at bounding box center [433, 167] width 5 height 5
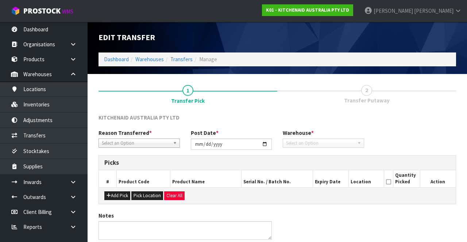
type input "[DATE]"
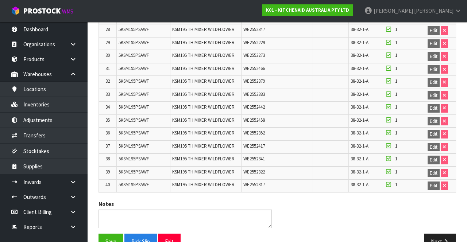
scroll to position [520, 0]
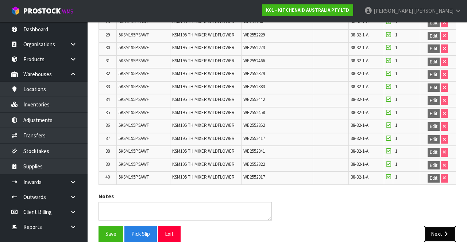
click at [441, 226] on button "Next" at bounding box center [440, 234] width 32 height 16
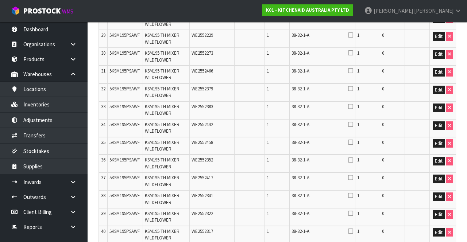
scroll to position [740, 0]
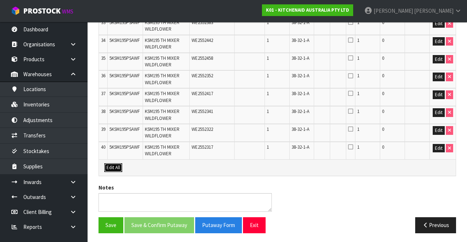
click at [114, 163] on button "Edit All" at bounding box center [113, 167] width 18 height 9
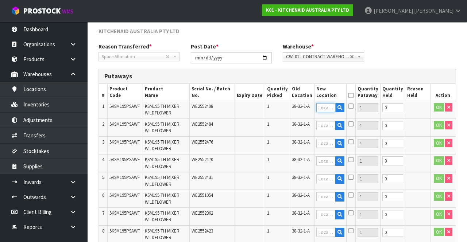
click at [327, 108] on input "text" at bounding box center [326, 107] width 20 height 9
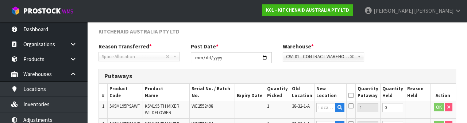
click at [353, 105] on icon at bounding box center [350, 106] width 5 height 6
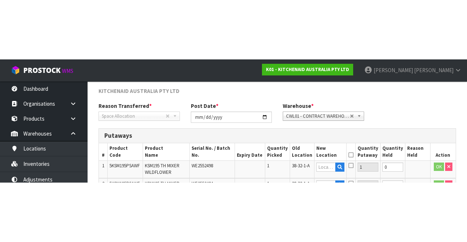
scroll to position [86, 0]
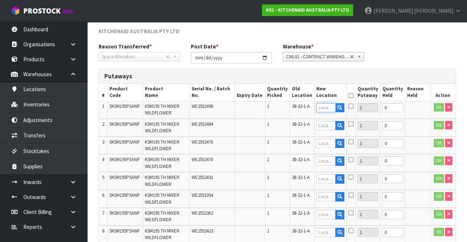
click at [329, 108] on input "text" at bounding box center [326, 107] width 20 height 9
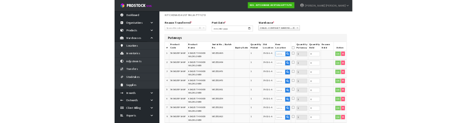
scroll to position [84, 0]
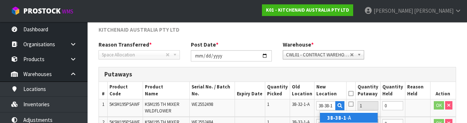
click at [358, 120] on link "38-38-1 -A" at bounding box center [349, 118] width 58 height 10
type input "38-38-1-A"
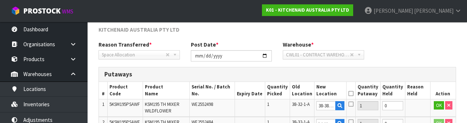
click at [353, 105] on icon at bounding box center [350, 104] width 5 height 6
click at [0, 0] on input "checkbox" at bounding box center [0, 0] width 0 height 0
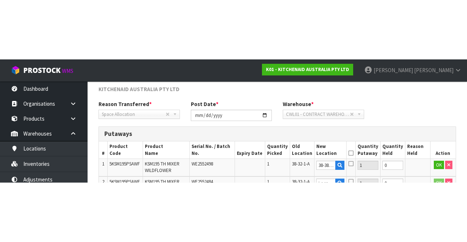
scroll to position [88, 0]
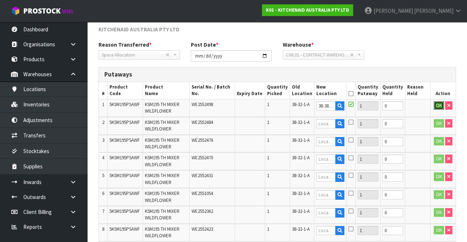
click at [436, 103] on button "OK" at bounding box center [438, 105] width 10 height 9
click at [340, 103] on link "Fill" at bounding box center [337, 107] width 5 height 13
type input "38-38-1-A"
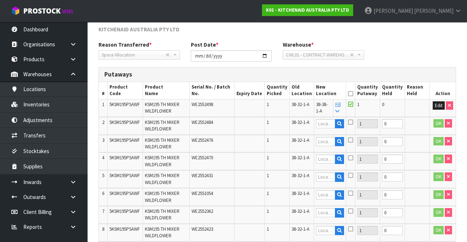
type input "38-38-1-A"
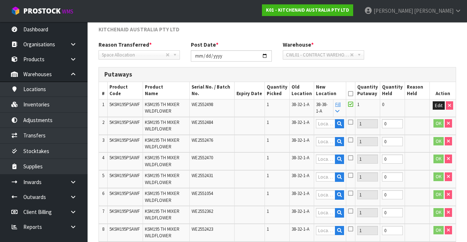
type input "38-38-1-A"
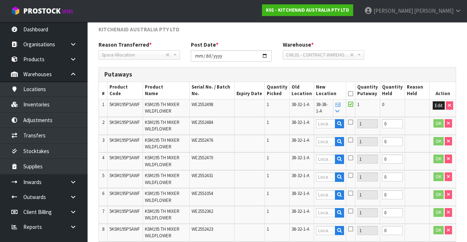
type input "38-38-1-A"
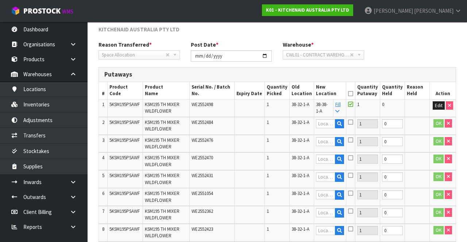
type input "38-38-1-A"
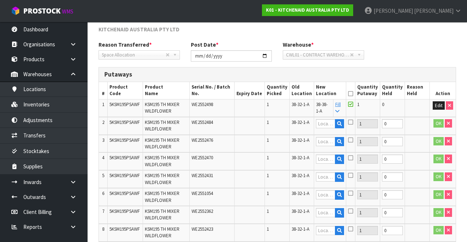
type input "38-38-1-A"
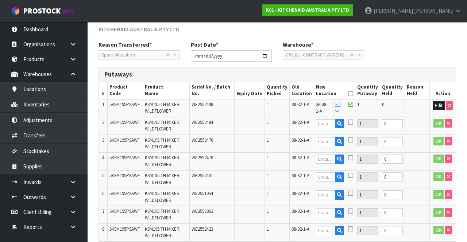
type input "38-38-1-A"
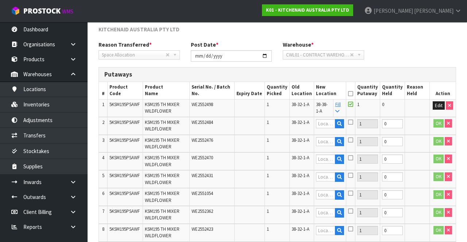
type input "38-38-1-A"
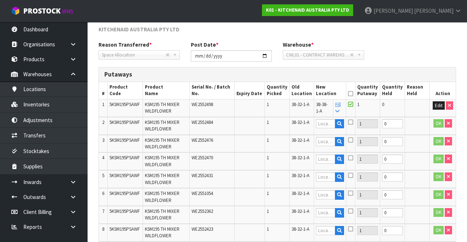
type input "38-38-1-A"
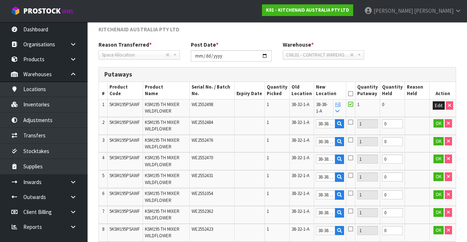
click at [353, 94] on icon at bounding box center [350, 94] width 5 height 0
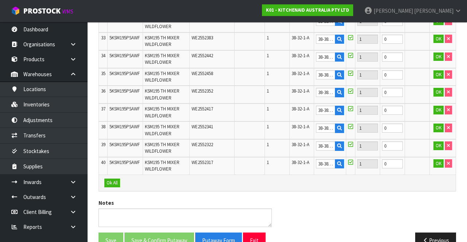
scroll to position [740, 0]
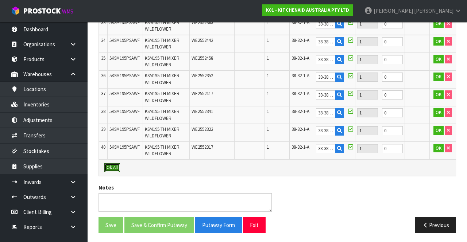
click at [114, 164] on button "Ok All" at bounding box center [112, 167] width 16 height 9
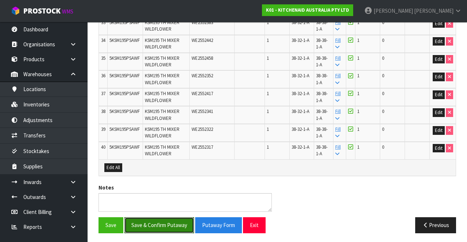
click at [171, 219] on button "Save & Confirm Putaway" at bounding box center [159, 225] width 70 height 16
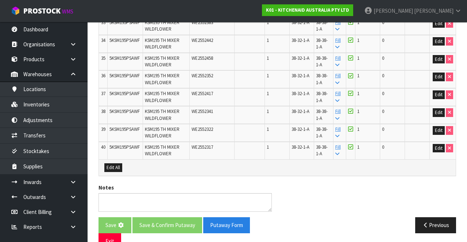
scroll to position [0, 0]
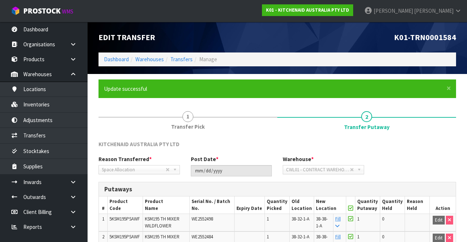
click at [440, 16] on link "[PERSON_NAME]" at bounding box center [412, 11] width 108 height 22
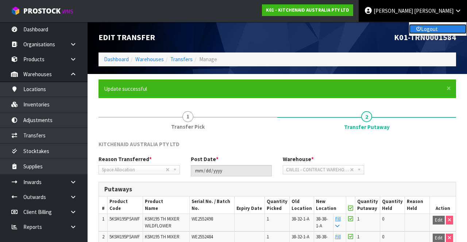
click at [432, 26] on link "Logout" at bounding box center [438, 29] width 58 height 10
